Goal: Communication & Community: Answer question/provide support

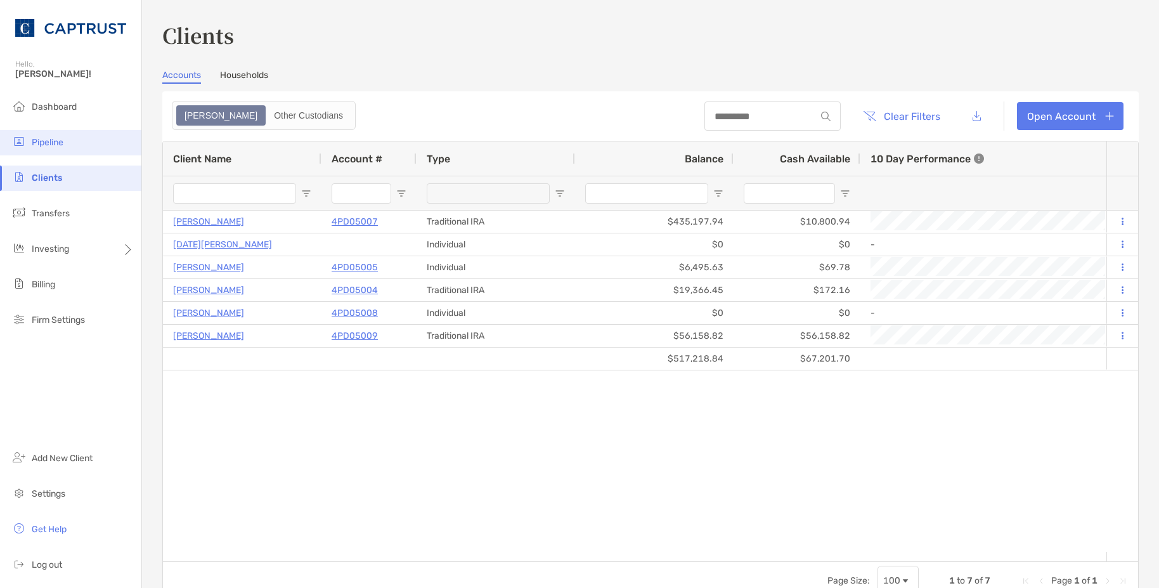
click at [61, 133] on li "Pipeline" at bounding box center [70, 142] width 141 height 25
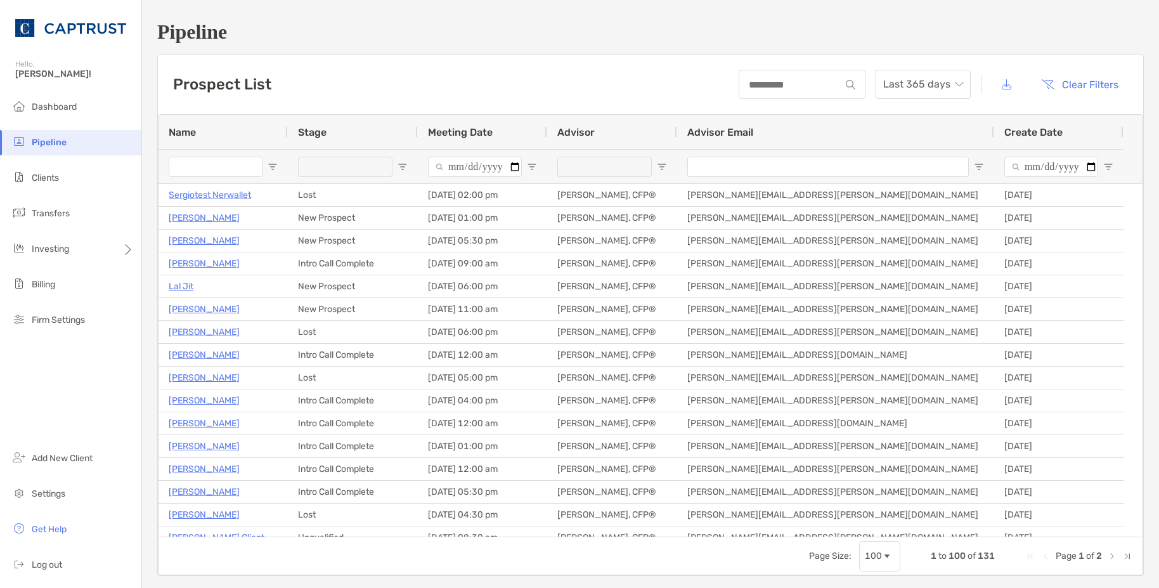
click at [202, 165] on input "Name Filter Input" at bounding box center [216, 167] width 94 height 20
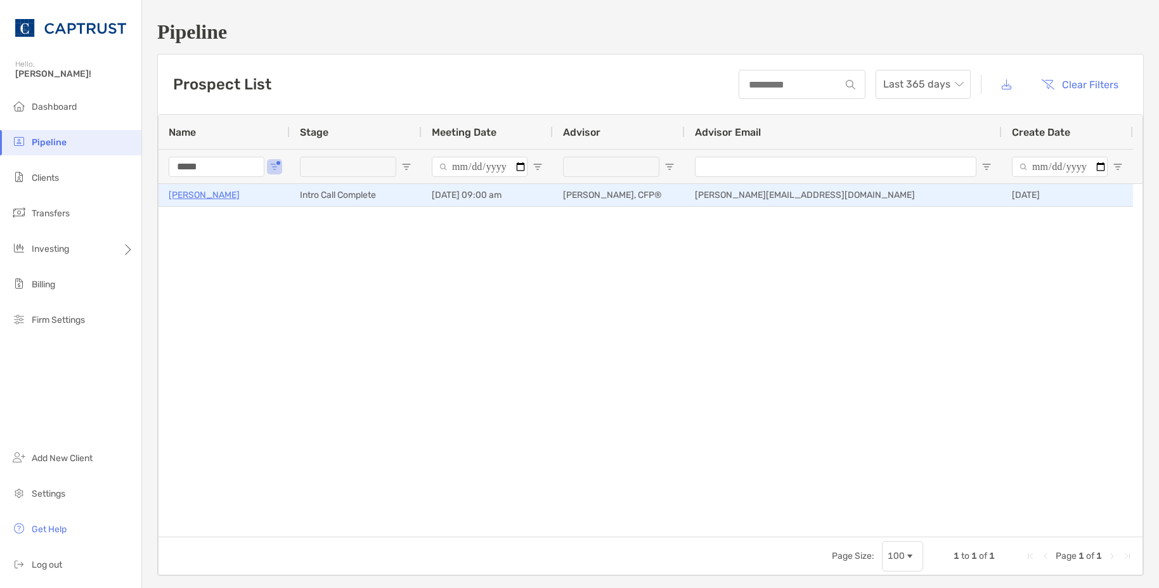
type input "*****"
click at [209, 191] on p "[PERSON_NAME]" at bounding box center [204, 195] width 71 height 16
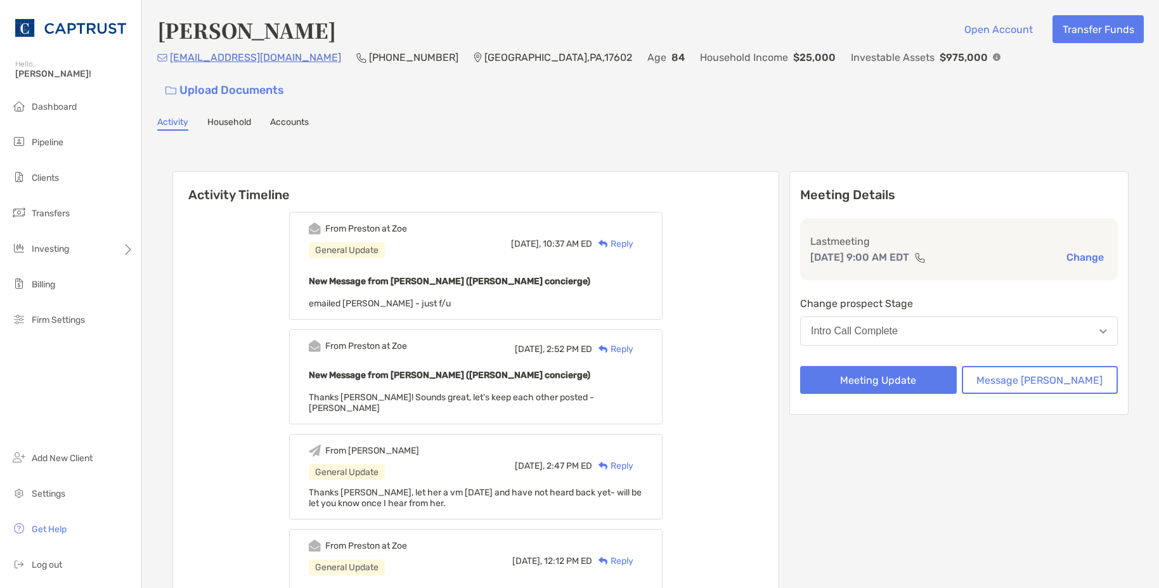
click at [633, 237] on div "Reply" at bounding box center [612, 243] width 41 height 13
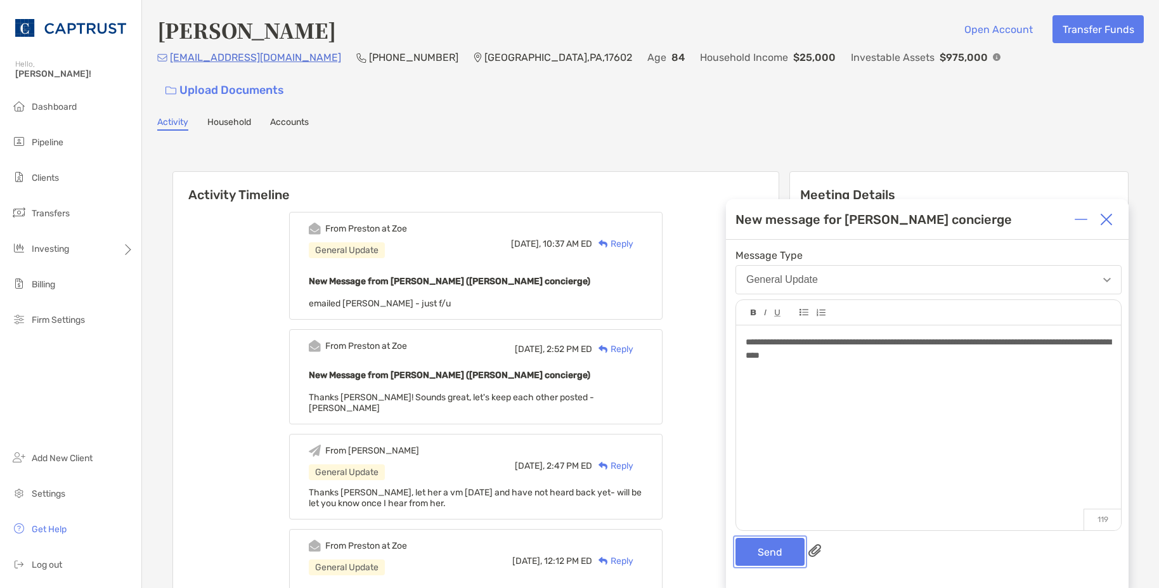
click at [772, 558] on button "Send" at bounding box center [769, 552] width 69 height 28
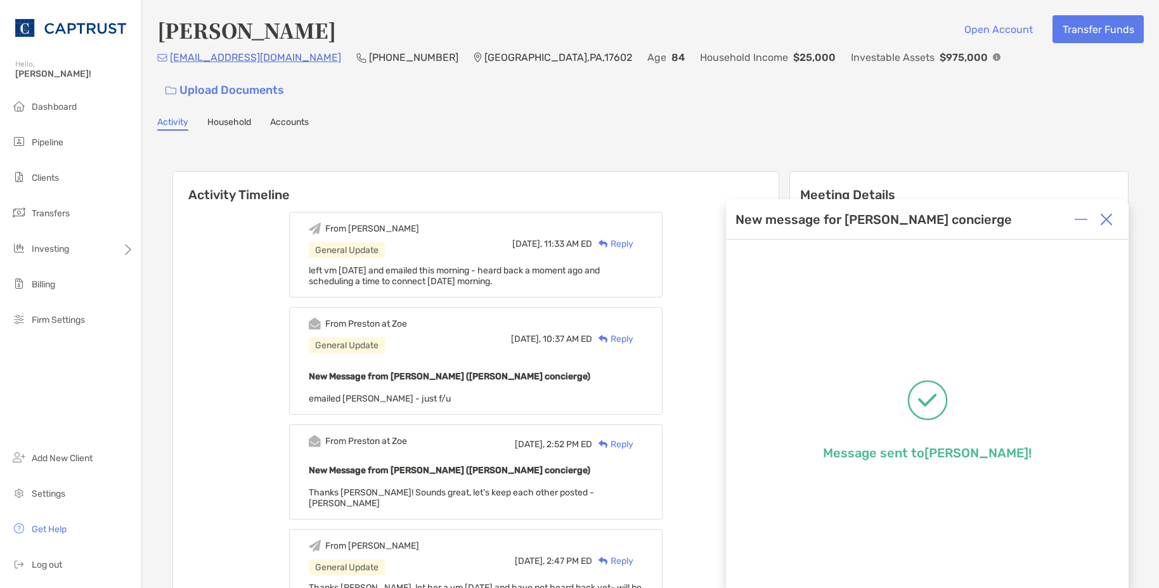
click at [1104, 222] on img at bounding box center [1106, 219] width 13 height 13
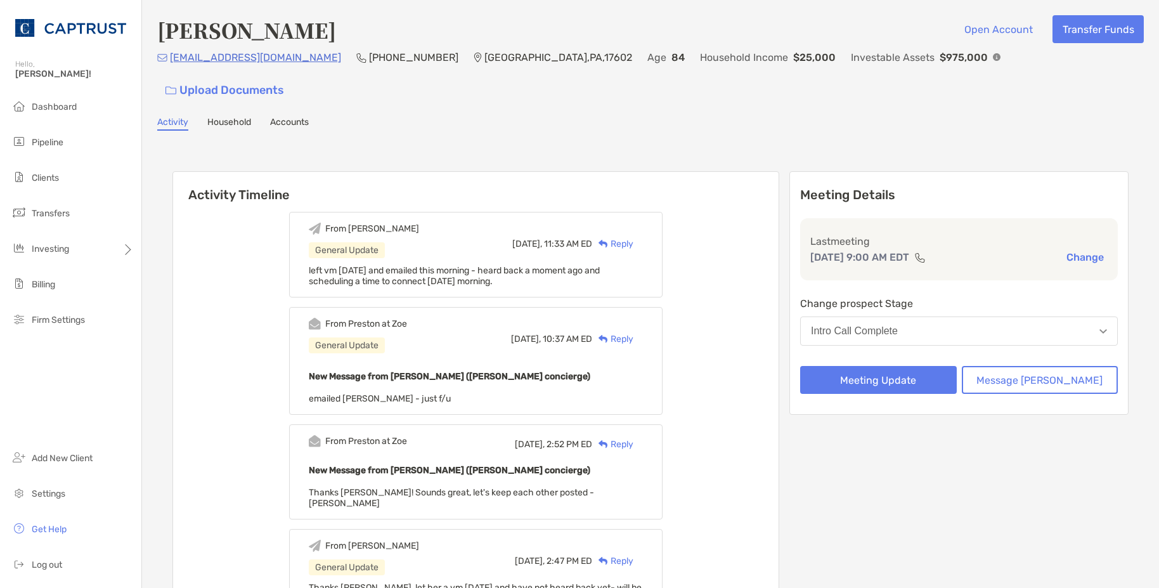
click at [62, 142] on span "Pipeline" at bounding box center [48, 142] width 32 height 11
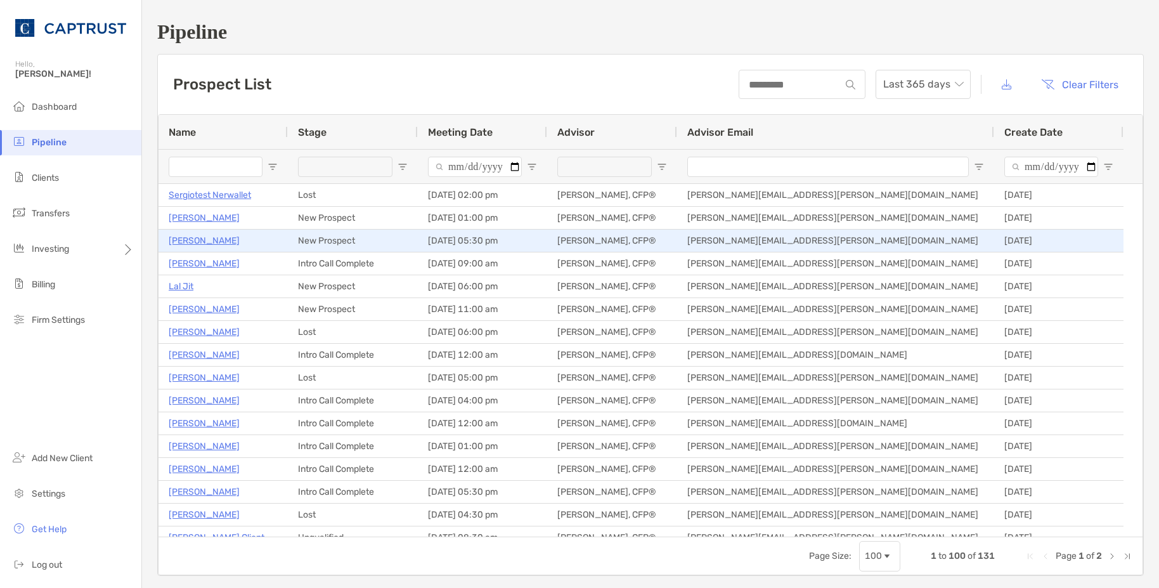
type input "*****"
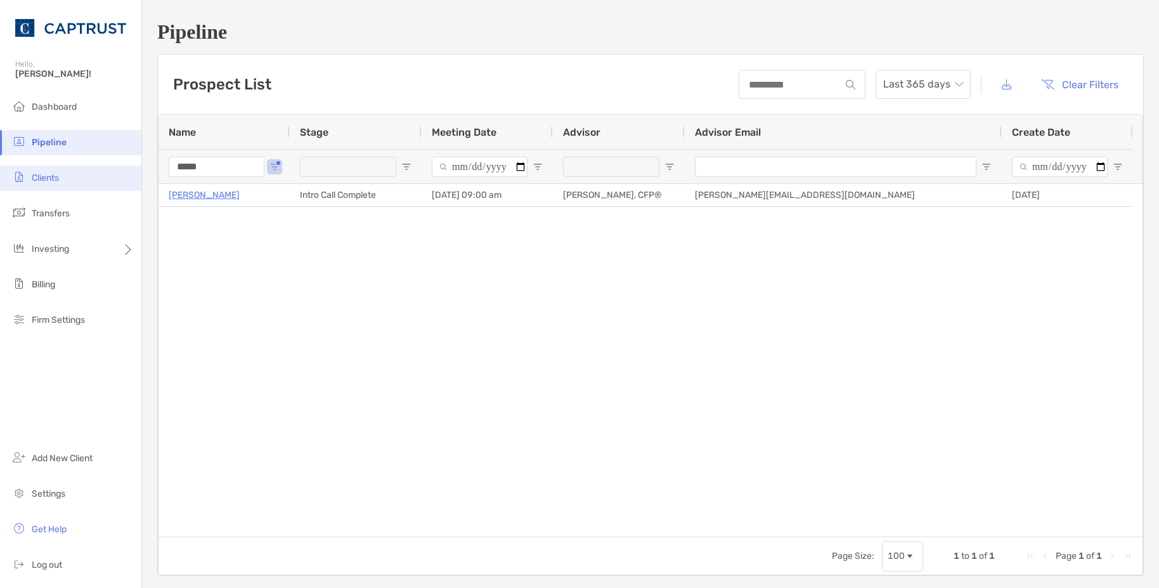
drag, startPoint x: 197, startPoint y: 165, endPoint x: 125, endPoint y: 171, distance: 72.5
click at [152, 165] on div "Pipeline Prospect List Last 365 days Clear Filters 1 to 1 of 1. Page 1 of 1 Nam…" at bounding box center [650, 298] width 1017 height 596
